Goal: Navigation & Orientation: Find specific page/section

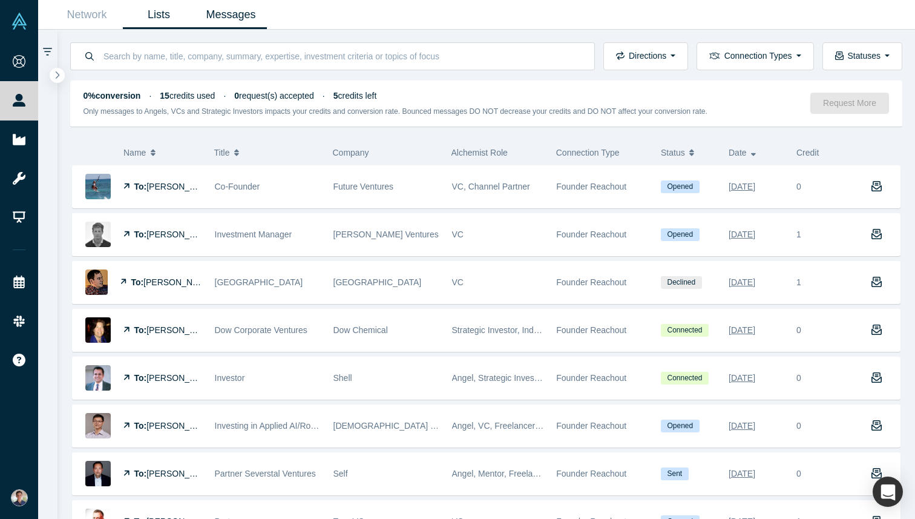
click at [151, 4] on link "Lists" at bounding box center [159, 15] width 72 height 28
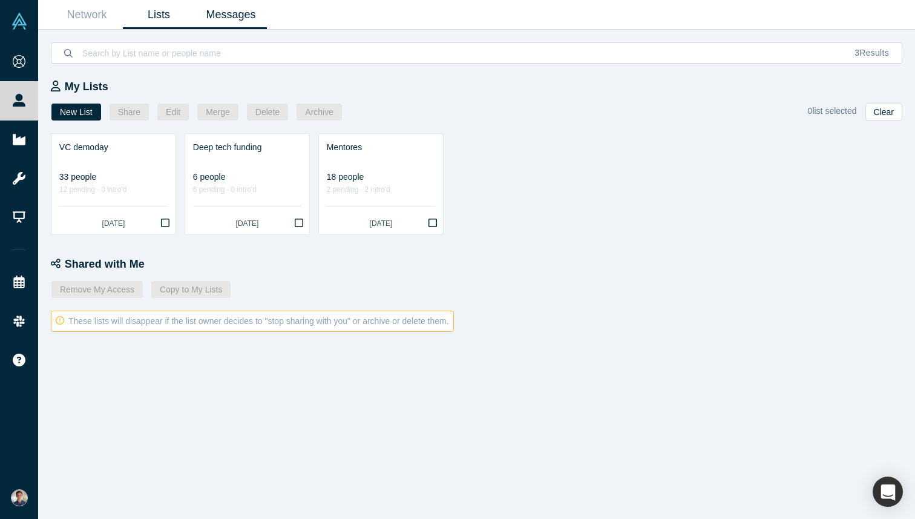
click at [254, 25] on link "Messages" at bounding box center [231, 15] width 72 height 28
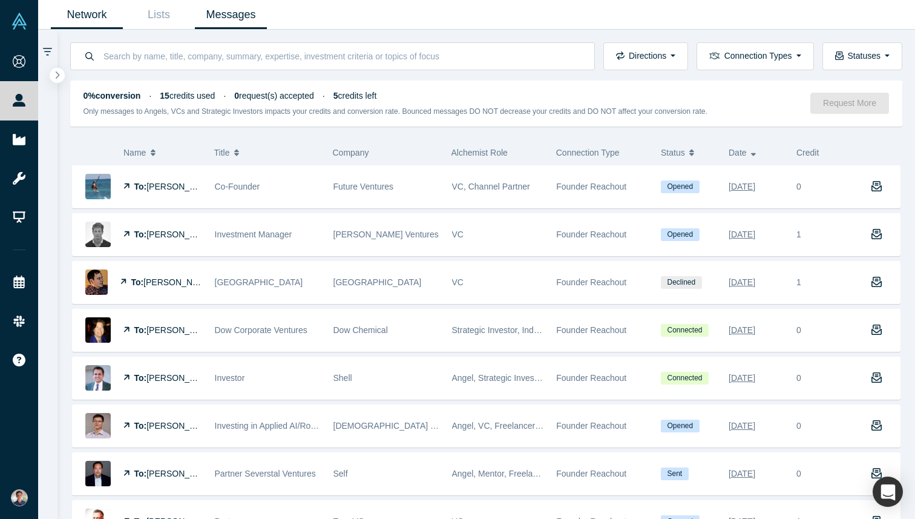
click at [99, 24] on link "Network" at bounding box center [87, 15] width 72 height 28
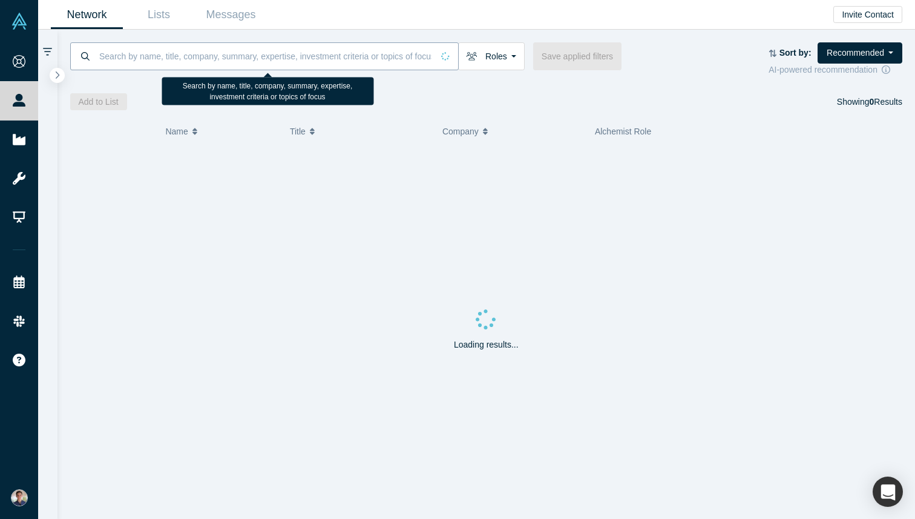
click at [226, 59] on input at bounding box center [265, 56] width 335 height 28
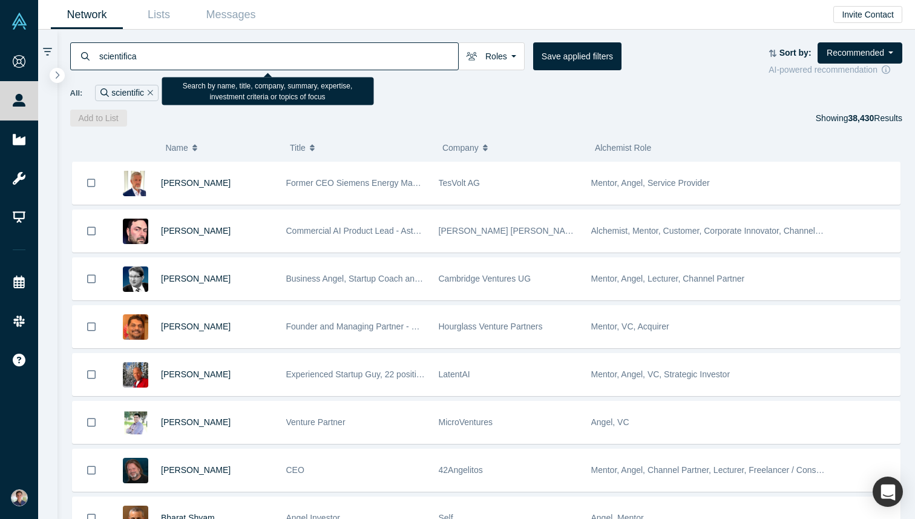
type input "scientifica"
